Goal: Task Accomplishment & Management: Use online tool/utility

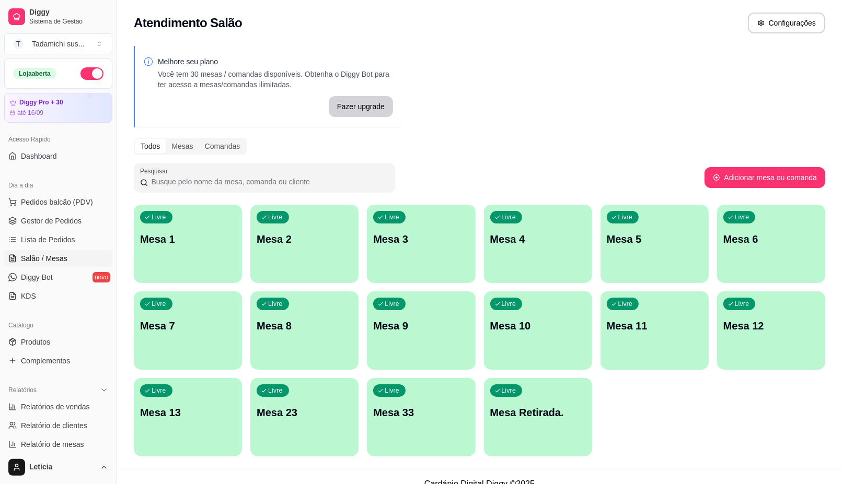
click at [557, 421] on div "Livre Mesa Retirada." at bounding box center [538, 411] width 108 height 66
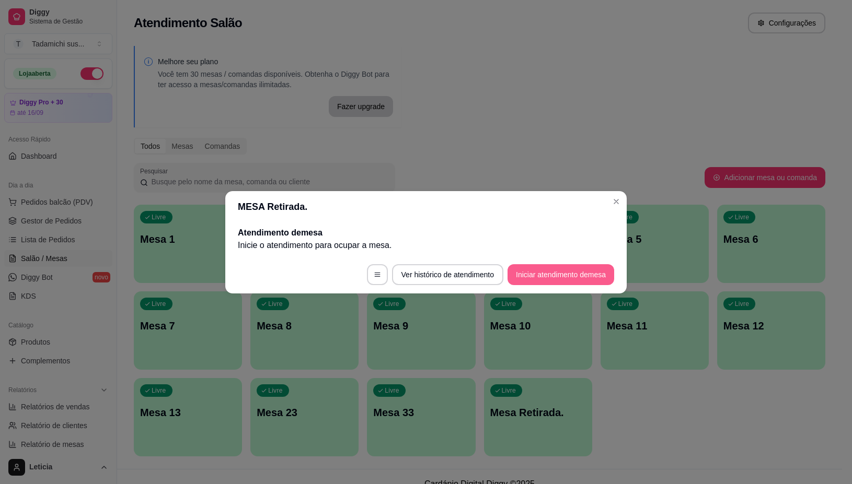
click at [555, 267] on button "Iniciar atendimento de mesa" at bounding box center [560, 274] width 107 height 21
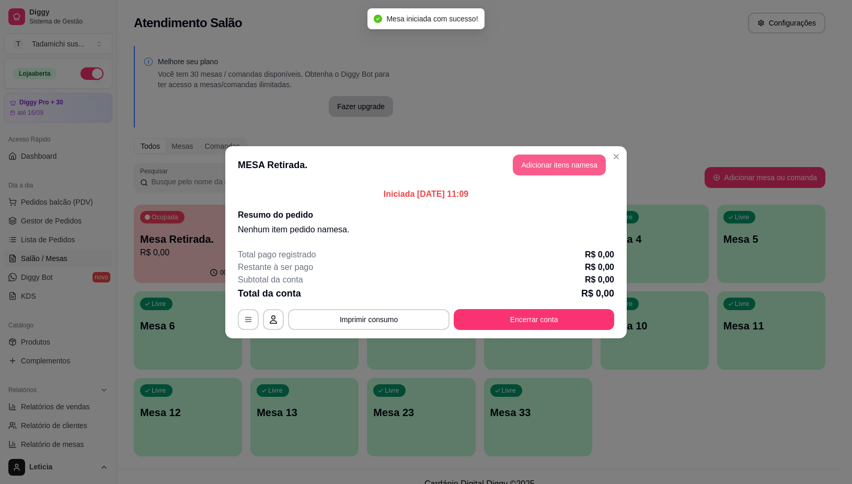
click at [539, 168] on button "Adicionar itens na mesa" at bounding box center [559, 165] width 93 height 21
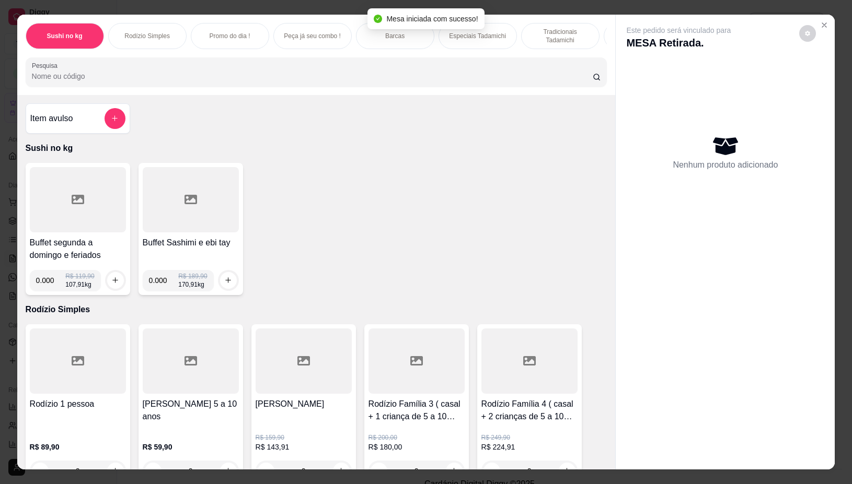
click at [342, 61] on div "Sushi no kg Rodízio Simples Promo do dia ! Peça já seu combo ! Barcas Especiais…" at bounding box center [316, 55] width 598 height 80
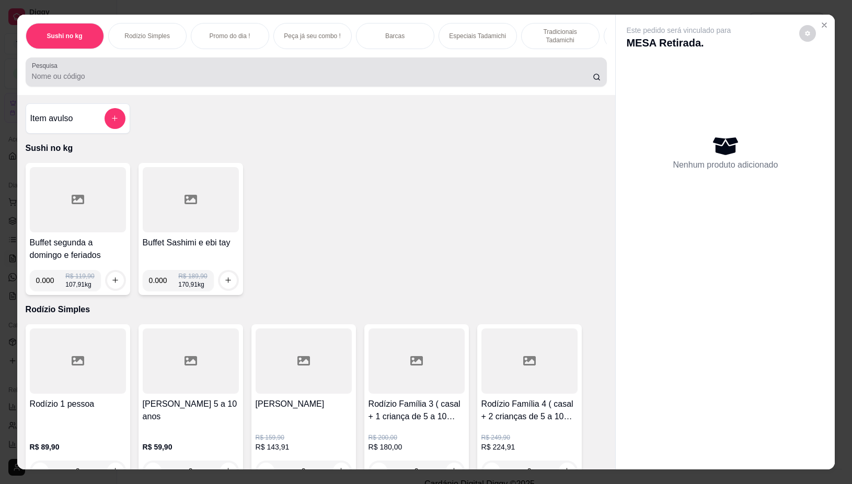
click at [165, 73] on div at bounding box center [316, 72] width 569 height 21
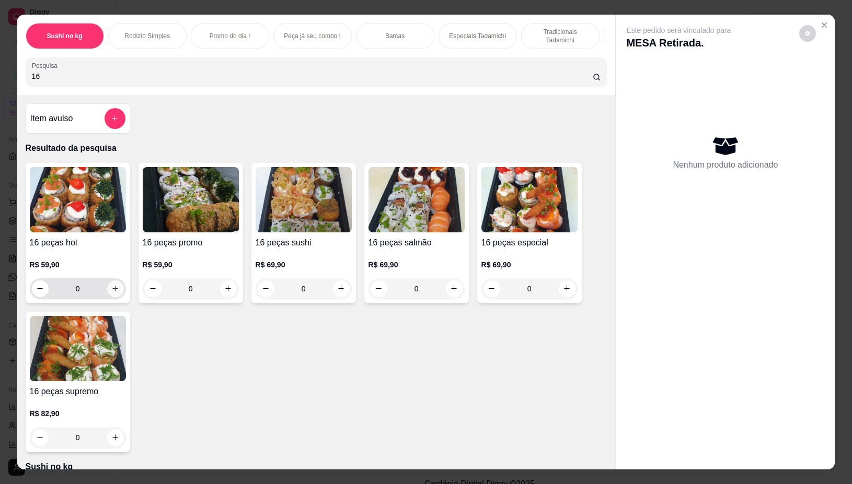
type input "16"
click at [113, 292] on icon "increase-product-quantity" at bounding box center [115, 289] width 8 height 8
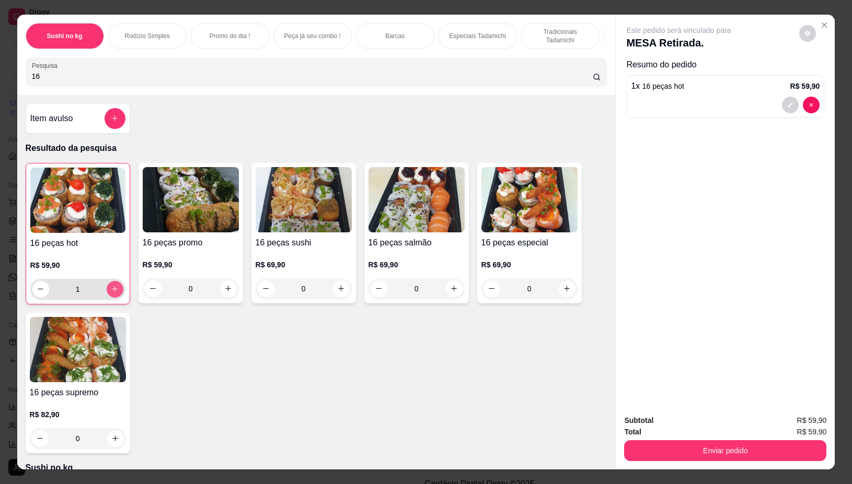
type input "1"
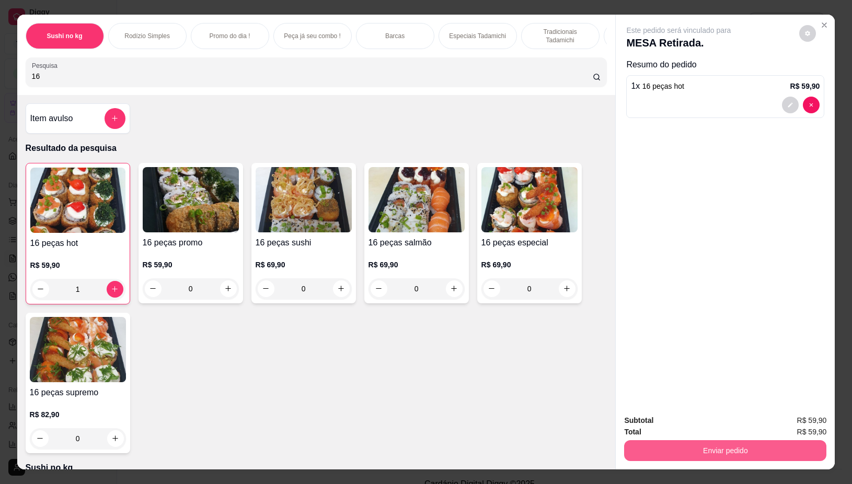
click at [722, 440] on button "Enviar pedido" at bounding box center [725, 450] width 202 height 21
click at [685, 416] on button "Não registrar e enviar pedido" at bounding box center [689, 421] width 109 height 20
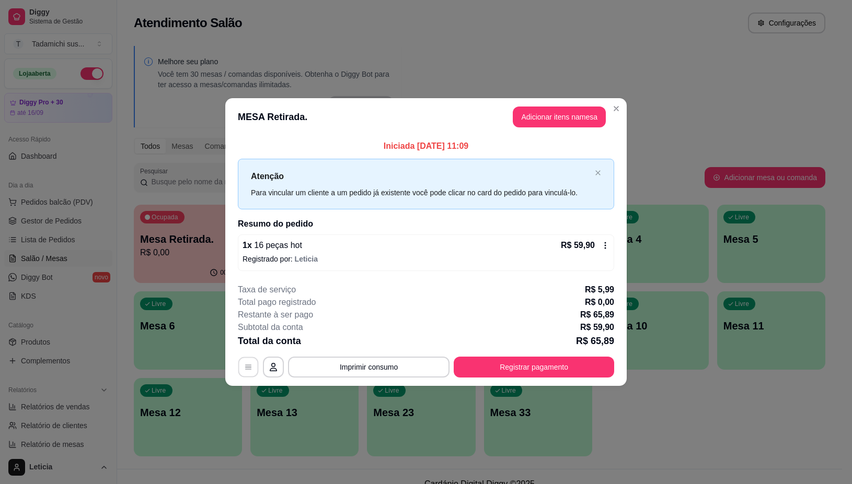
click at [247, 359] on button "button" at bounding box center [248, 367] width 20 height 20
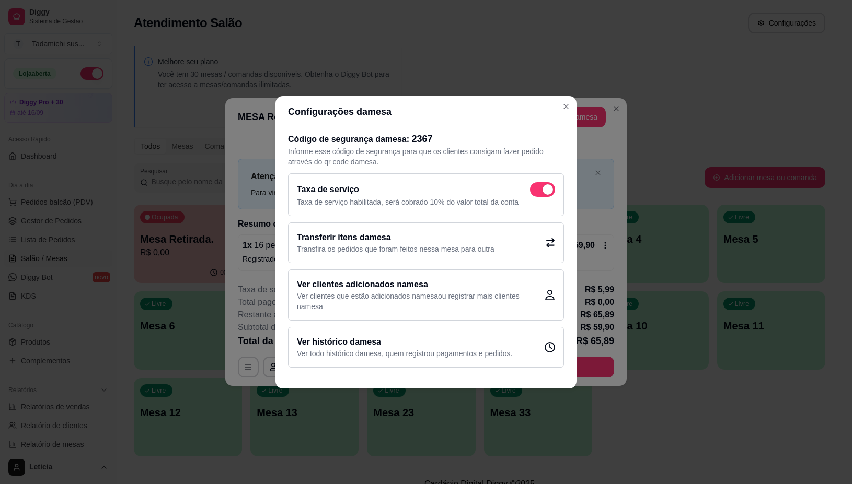
click at [546, 193] on span at bounding box center [547, 189] width 10 height 10
click at [536, 193] on input "checkbox" at bounding box center [532, 194] width 7 height 7
checkbox input "false"
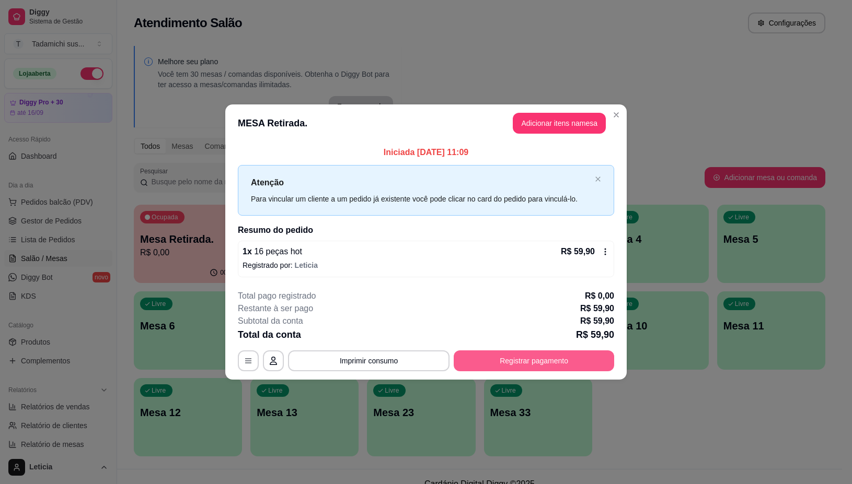
click at [542, 359] on button "Registrar pagamento" at bounding box center [534, 361] width 160 height 21
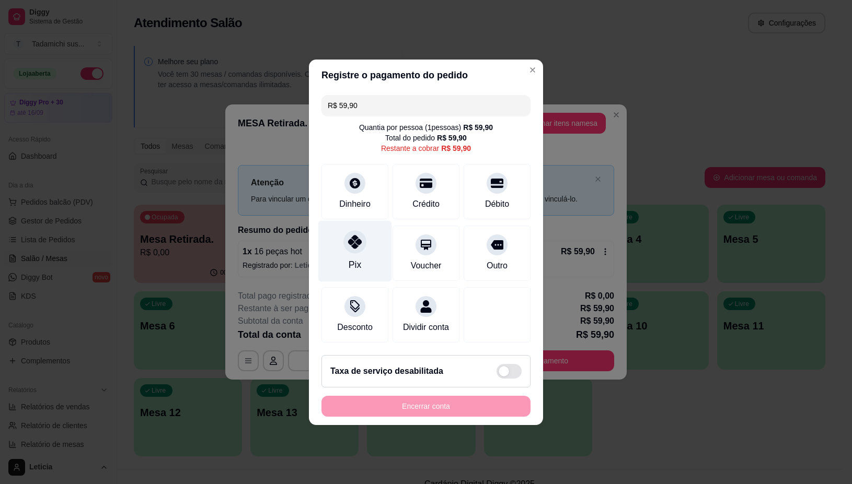
click at [351, 247] on div "Pix" at bounding box center [355, 250] width 74 height 61
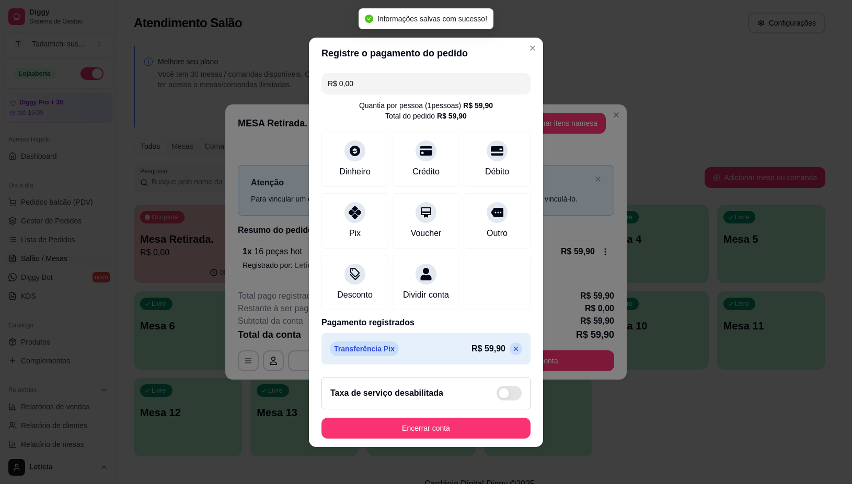
type input "R$ 0,00"
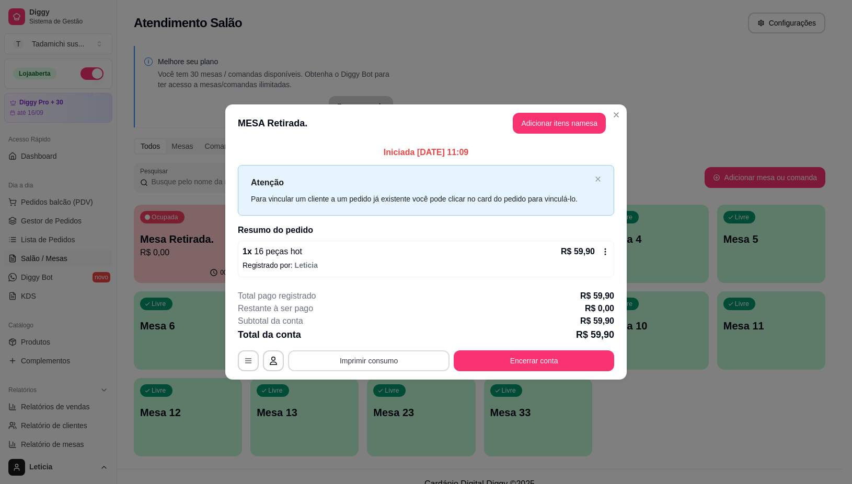
click at [379, 354] on button "Imprimir consumo" at bounding box center [368, 361] width 161 height 21
click at [377, 309] on button "IMPRESSORA" at bounding box center [371, 316] width 80 height 17
click at [484, 372] on footer "**********" at bounding box center [425, 331] width 401 height 98
click at [511, 357] on button "Encerrar conta" at bounding box center [534, 361] width 160 height 21
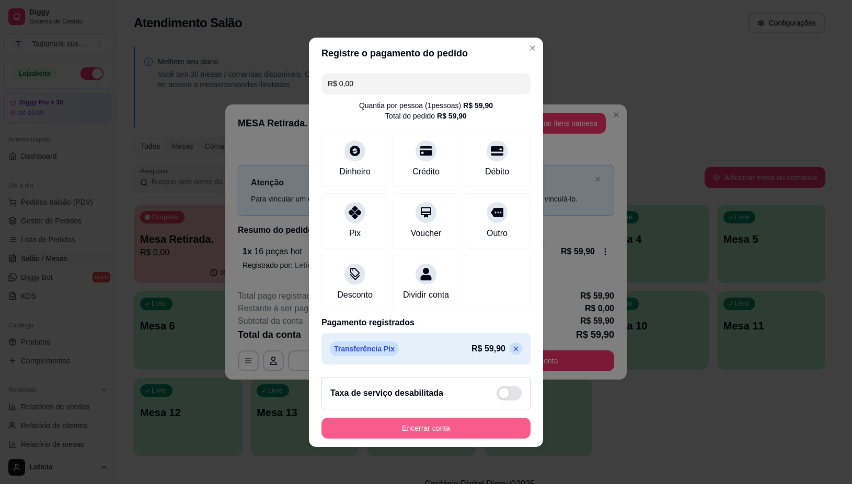
click at [403, 434] on button "Encerrar conta" at bounding box center [425, 428] width 209 height 21
